Goal: Task Accomplishment & Management: Manage account settings

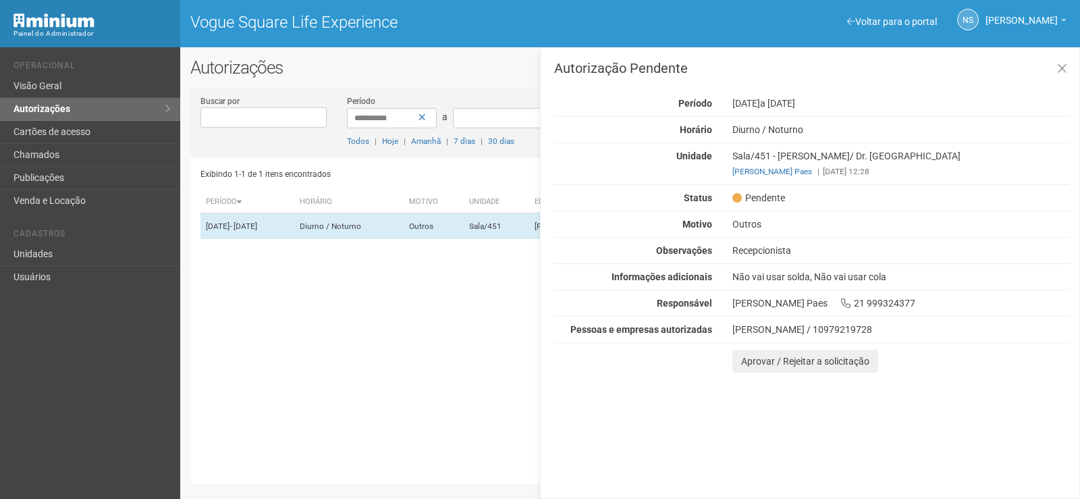
click at [377, 424] on div "Exibindo 1-1 de 1 itens encontrados Página * de 1 Período [GEOGRAPHIC_DATA] Mot…" at bounding box center [634, 315] width 869 height 316
click at [1062, 74] on icon at bounding box center [1062, 68] width 10 height 13
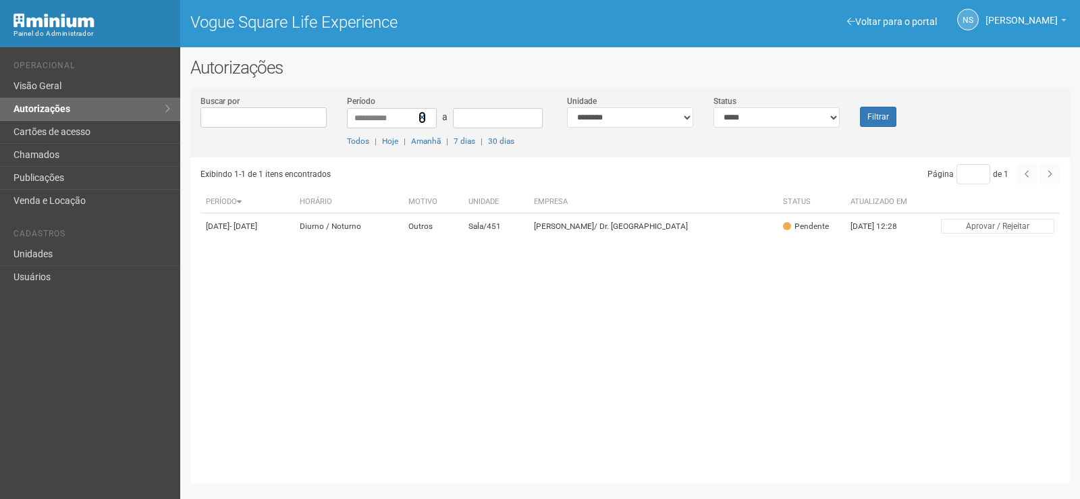
click at [423, 118] on icon at bounding box center [421, 117] width 7 height 9
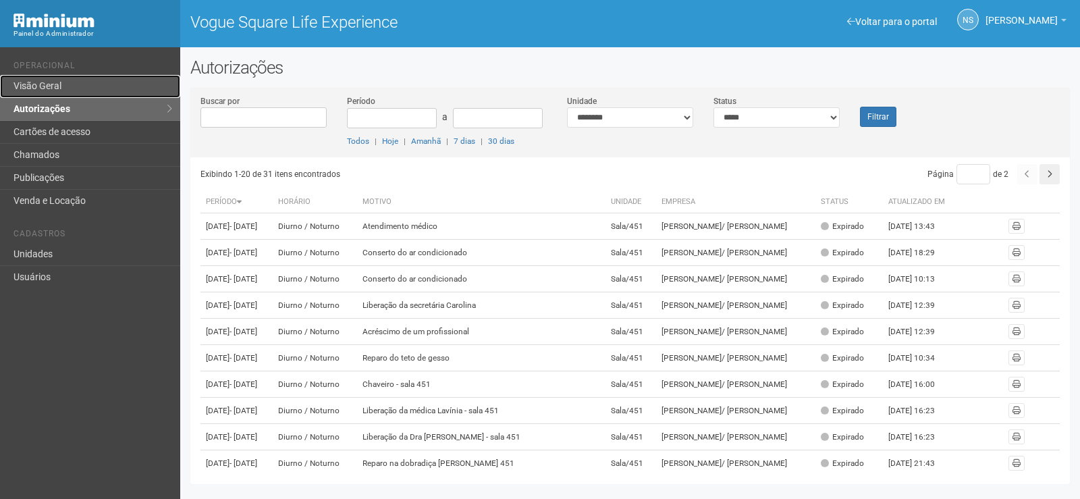
click at [119, 81] on link "Visão Geral" at bounding box center [90, 86] width 180 height 23
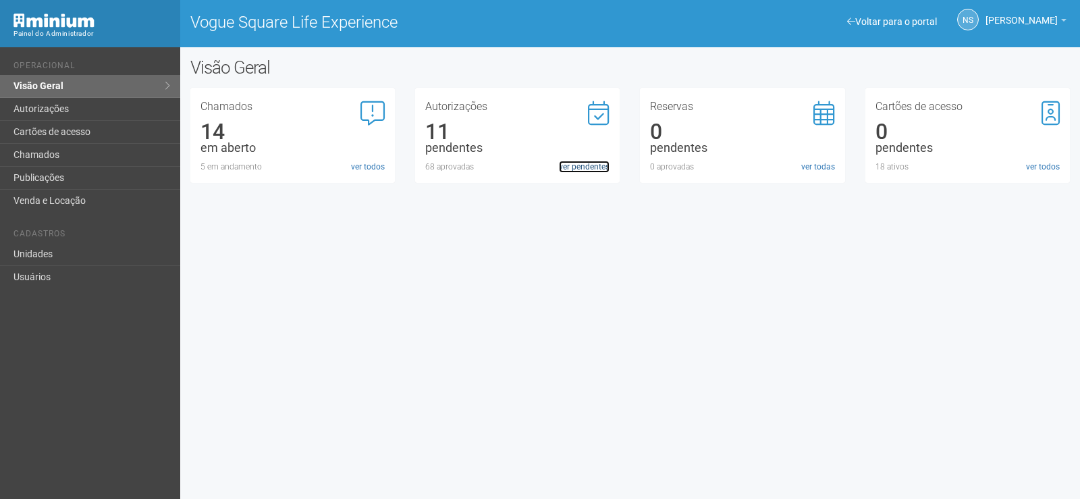
click at [603, 172] on link "ver pendentes" at bounding box center [584, 167] width 51 height 12
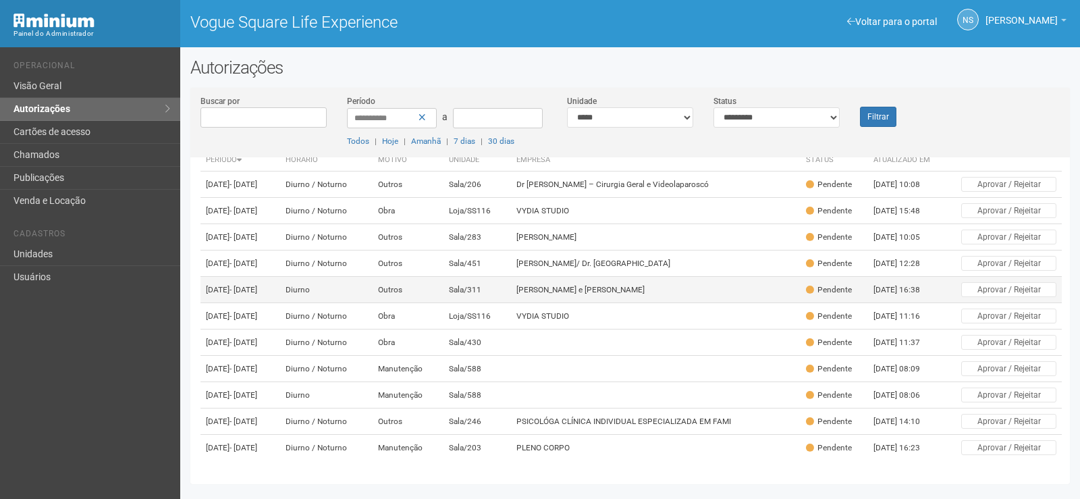
scroll to position [132, 0]
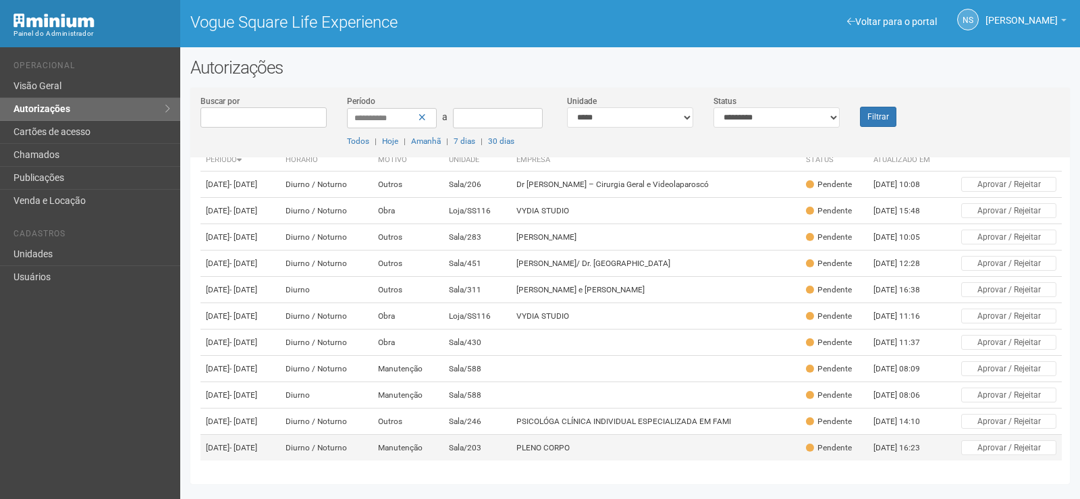
click at [662, 436] on td "PLENO CORPO" at bounding box center [655, 448] width 289 height 26
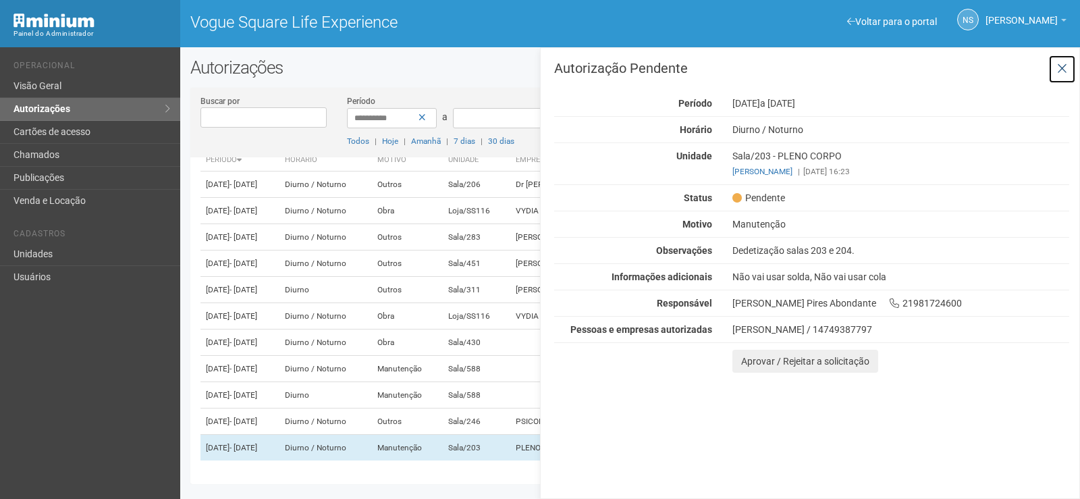
click at [1066, 76] on button at bounding box center [1062, 69] width 28 height 29
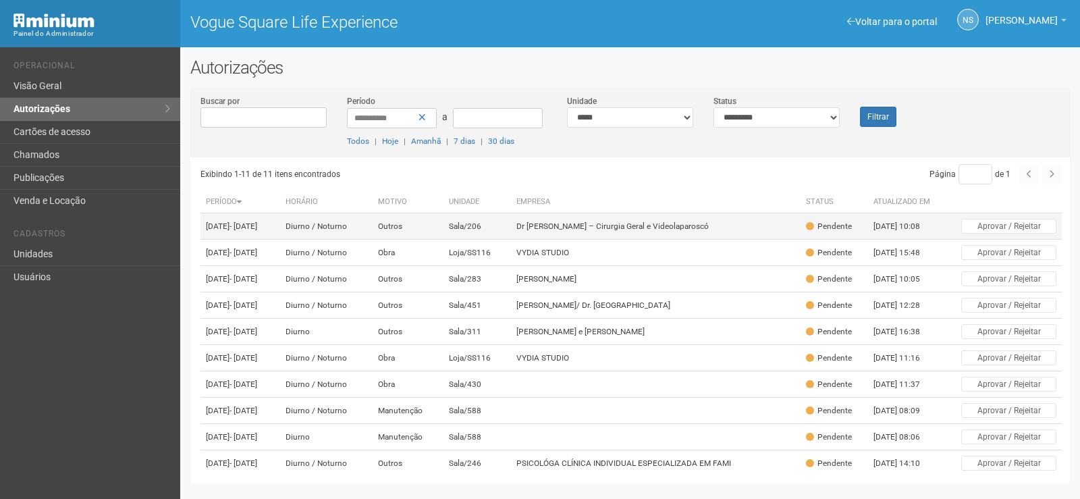
click at [614, 235] on td "Dr Rafael Nagato – Cirurgia Geral e Videolaparoscó" at bounding box center [655, 226] width 289 height 26
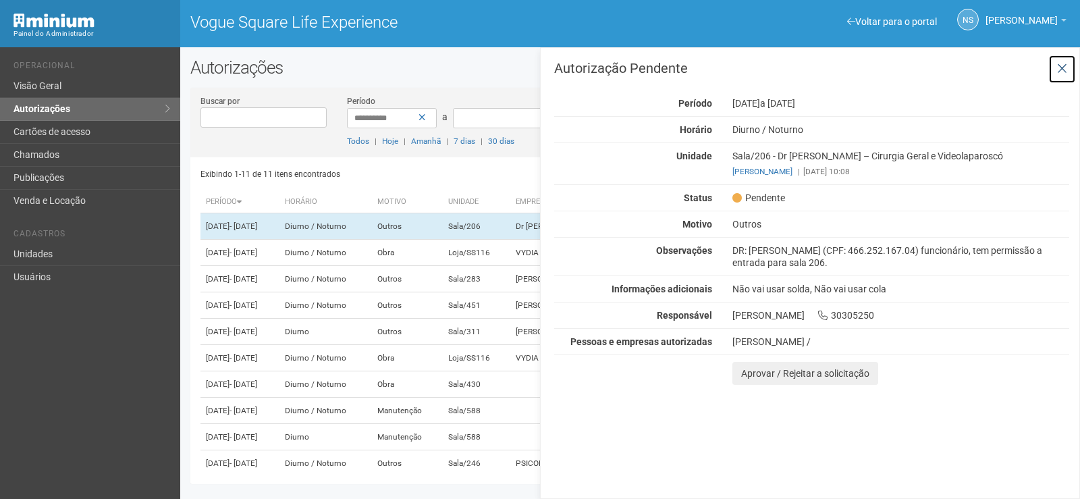
click at [1062, 63] on icon at bounding box center [1062, 68] width 10 height 13
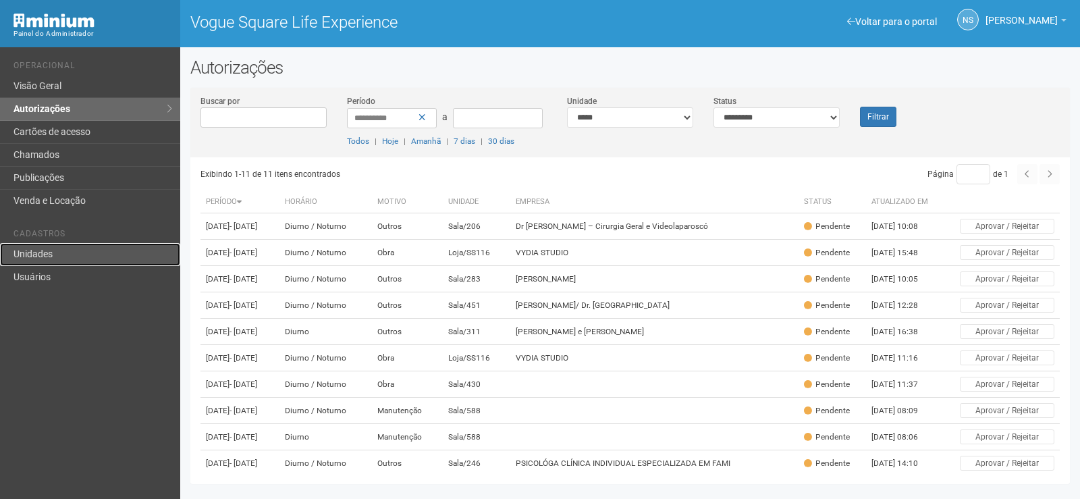
click at [121, 256] on link "Unidades" at bounding box center [90, 254] width 180 height 23
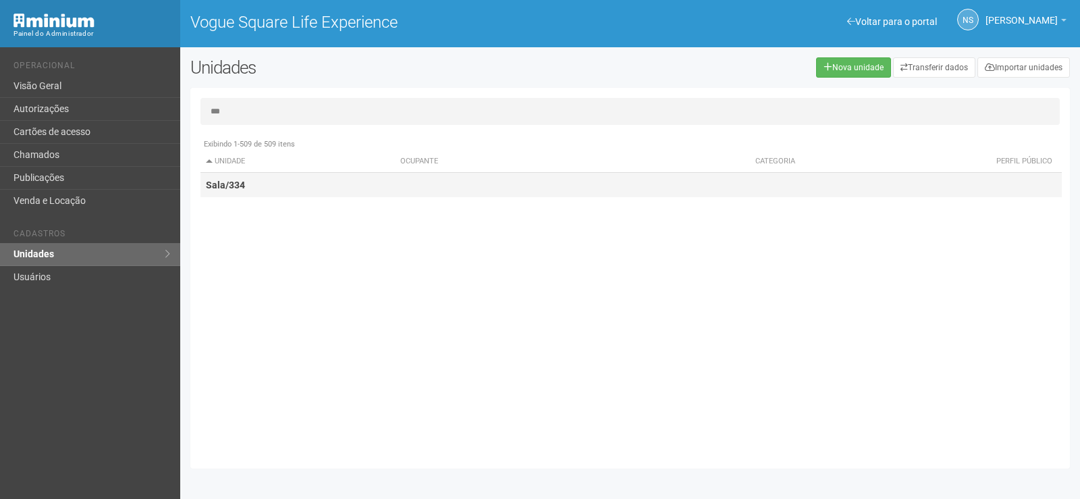
type input "***"
click at [318, 188] on td "Sala/334" at bounding box center [297, 185] width 194 height 25
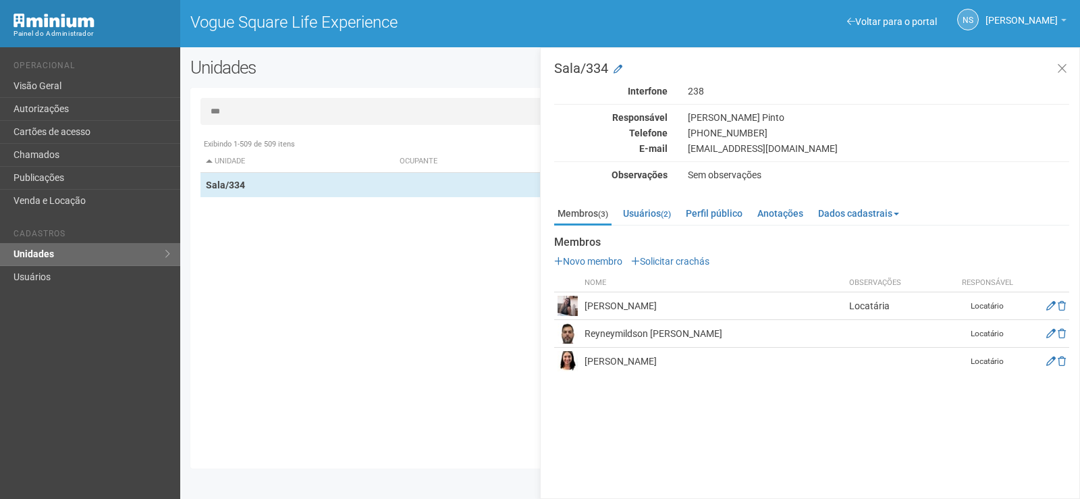
click at [706, 308] on td "[PERSON_NAME]" at bounding box center [713, 306] width 264 height 28
click at [1051, 304] on icon at bounding box center [1050, 305] width 9 height 9
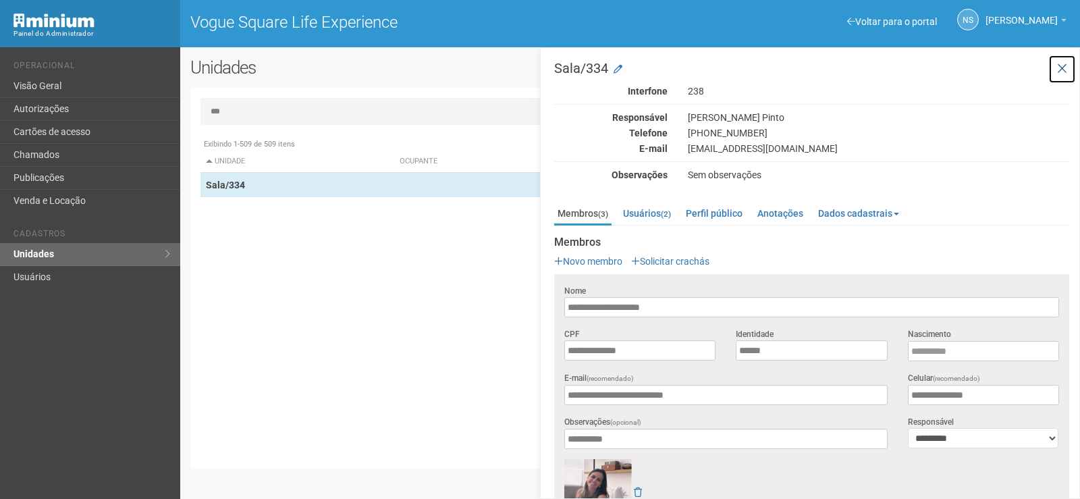
click at [1066, 73] on button at bounding box center [1062, 69] width 28 height 29
